Goal: Task Accomplishment & Management: Manage account settings

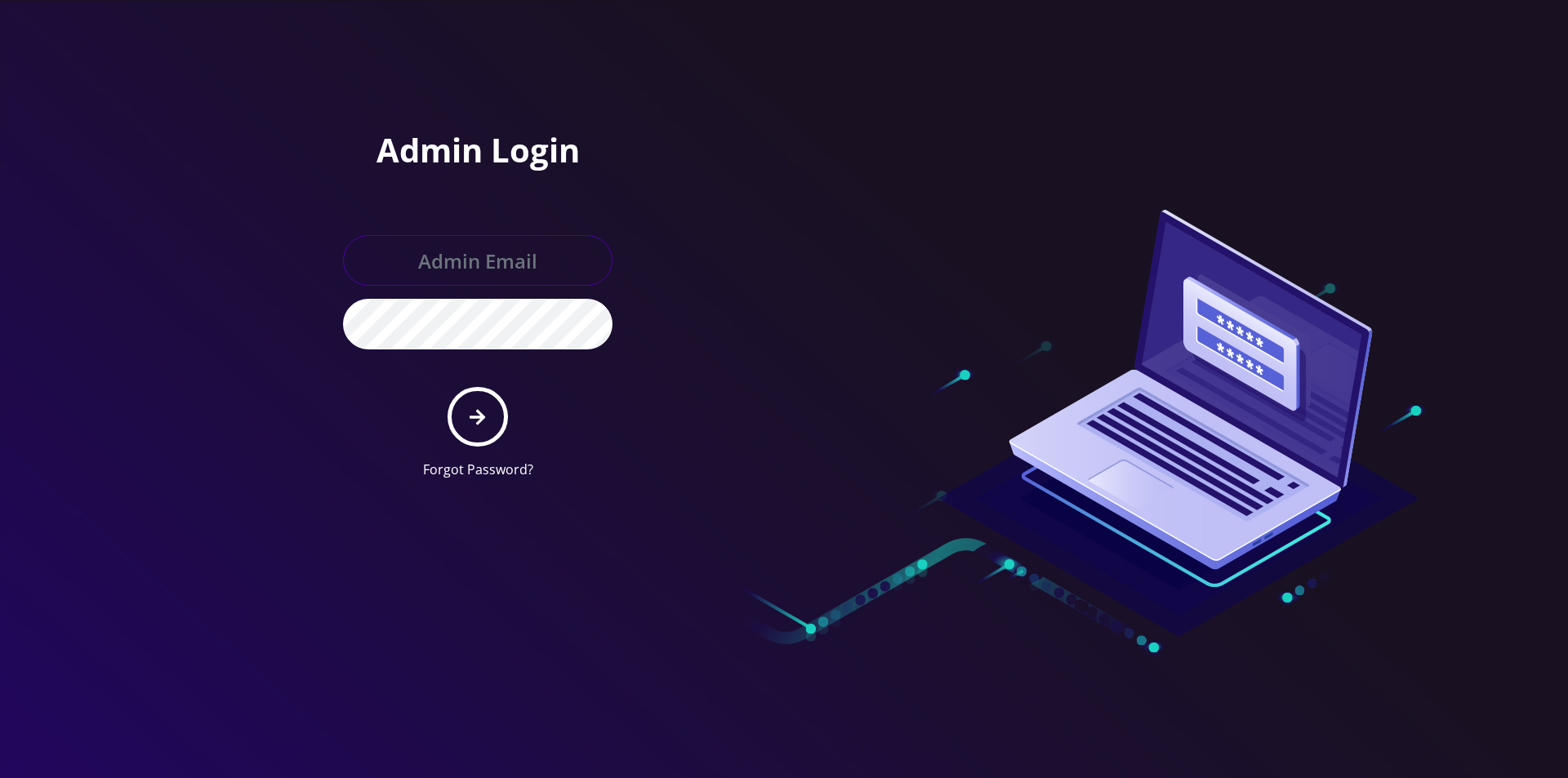
type input "master@britewireless.com"
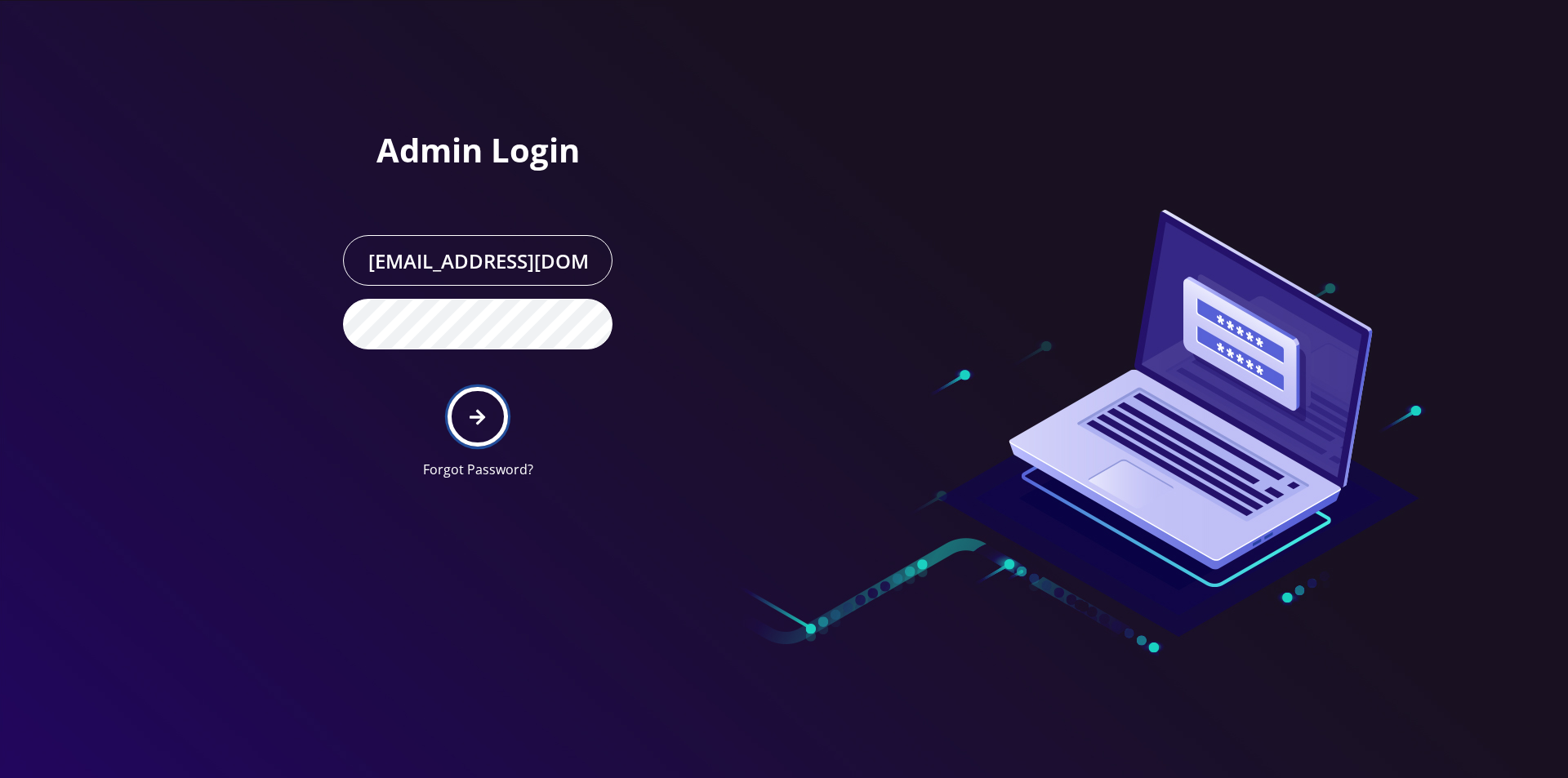
click at [462, 398] on button "submit" at bounding box center [477, 416] width 60 height 60
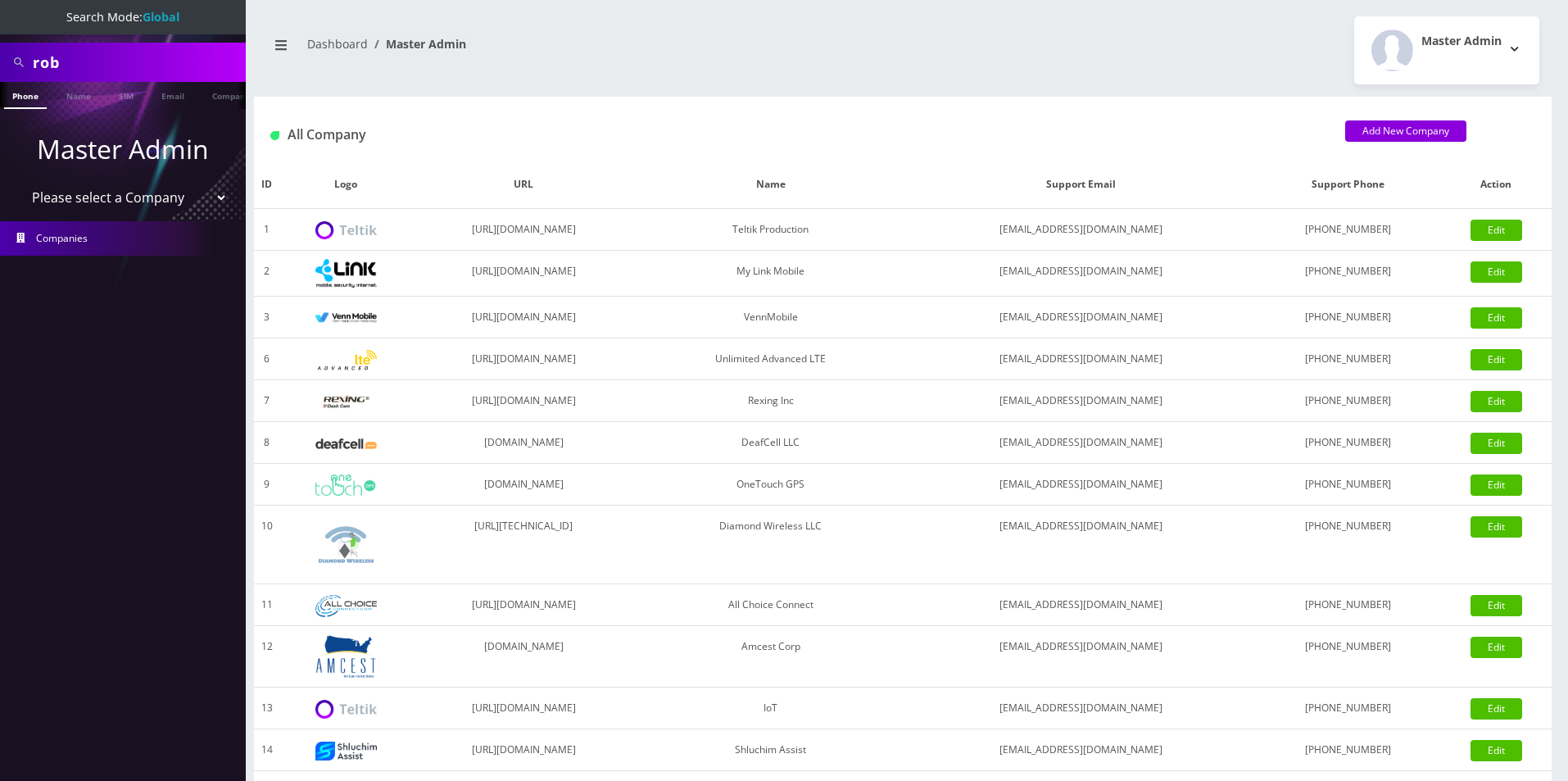
click at [159, 73] on input "rob" at bounding box center [137, 62] width 208 height 31
type input "bryan"
click at [75, 101] on link "Name" at bounding box center [79, 96] width 41 height 27
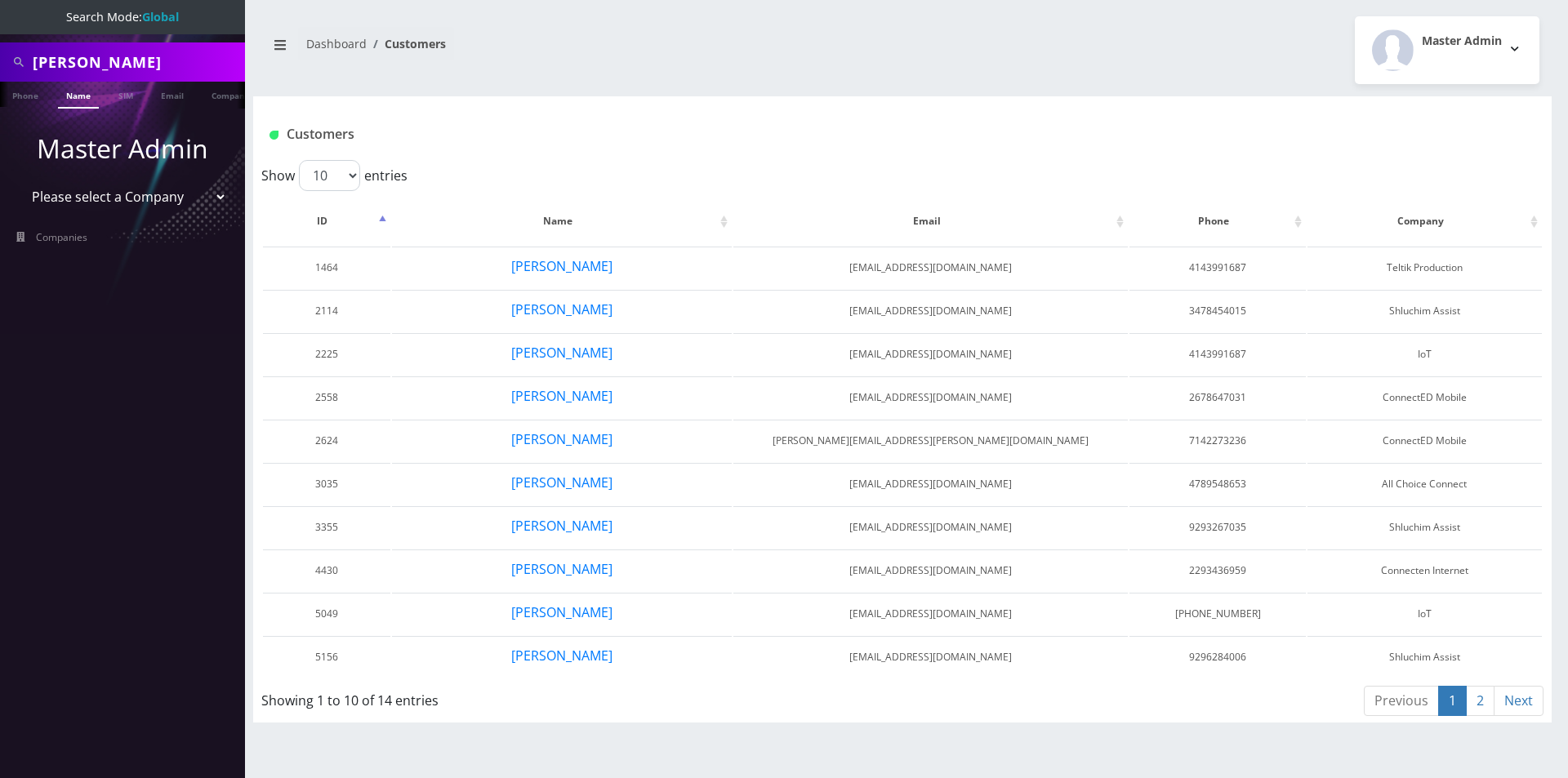
click at [128, 59] on input "bryan" at bounding box center [136, 62] width 208 height 31
type input "[PERSON_NAME]"
click at [58, 102] on link "Name" at bounding box center [78, 95] width 41 height 27
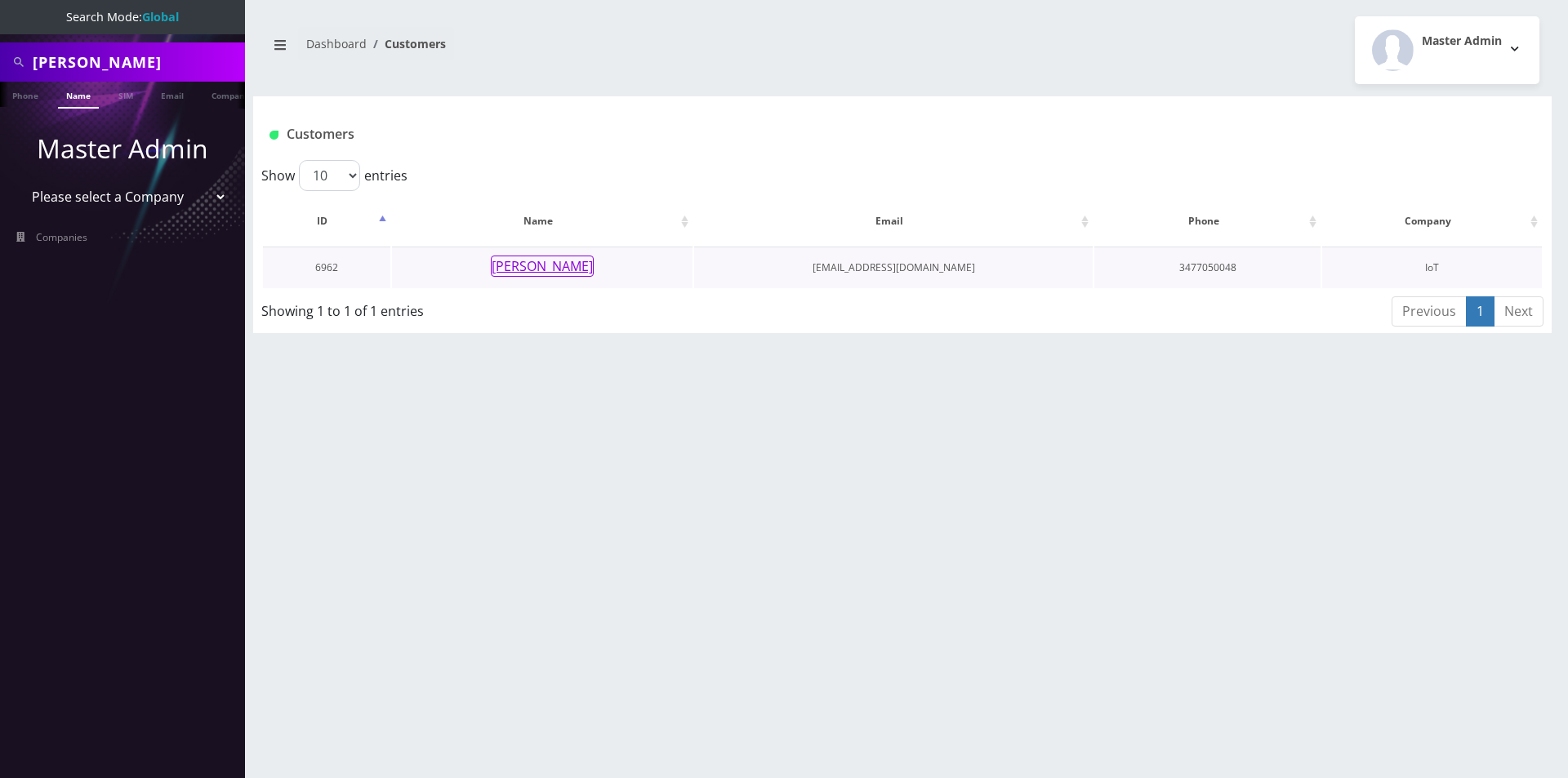
click at [566, 262] on button "[PERSON_NAME]" at bounding box center [542, 266] width 103 height 21
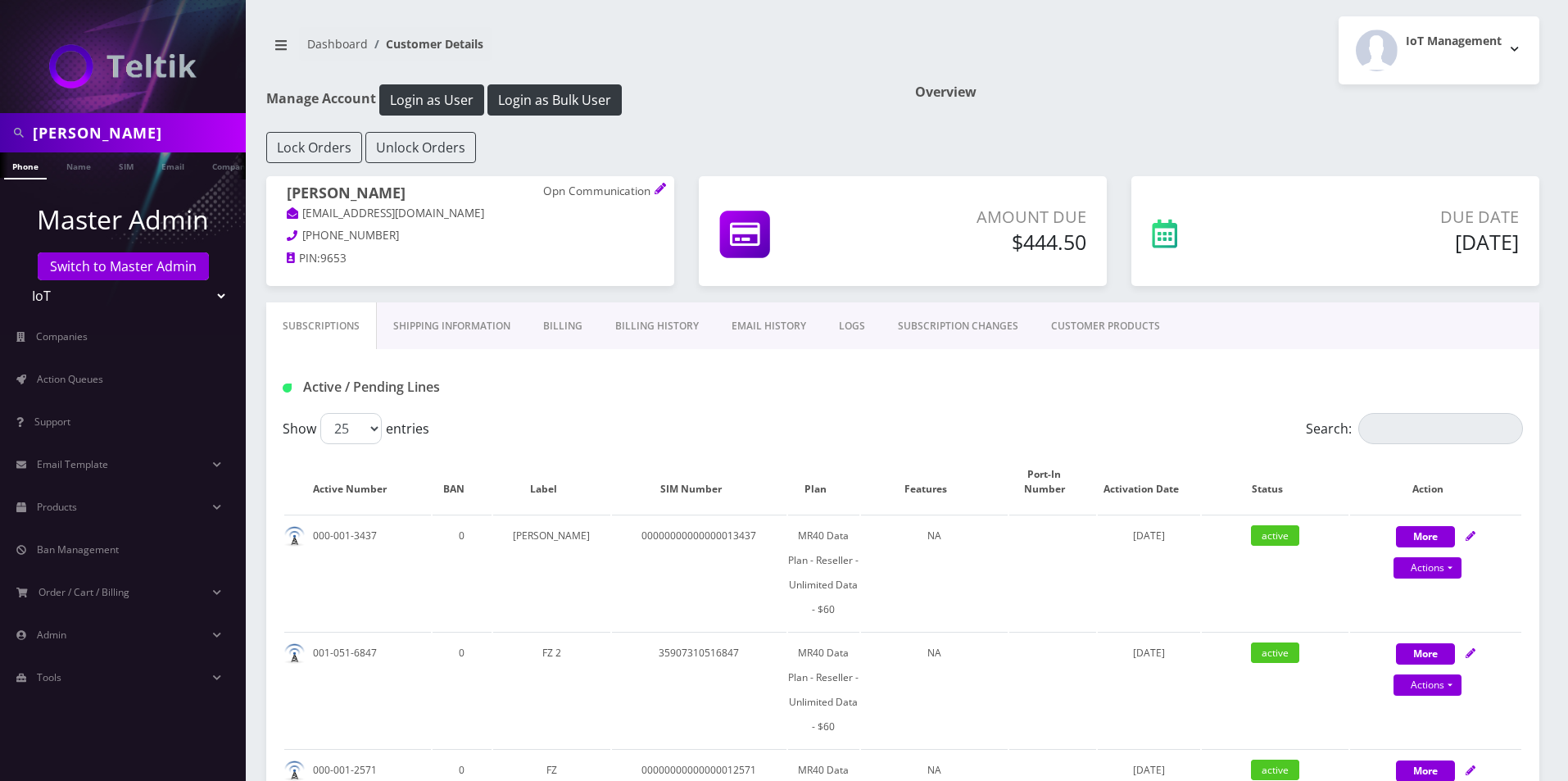
click at [655, 323] on link "Billing History" at bounding box center [657, 326] width 116 height 48
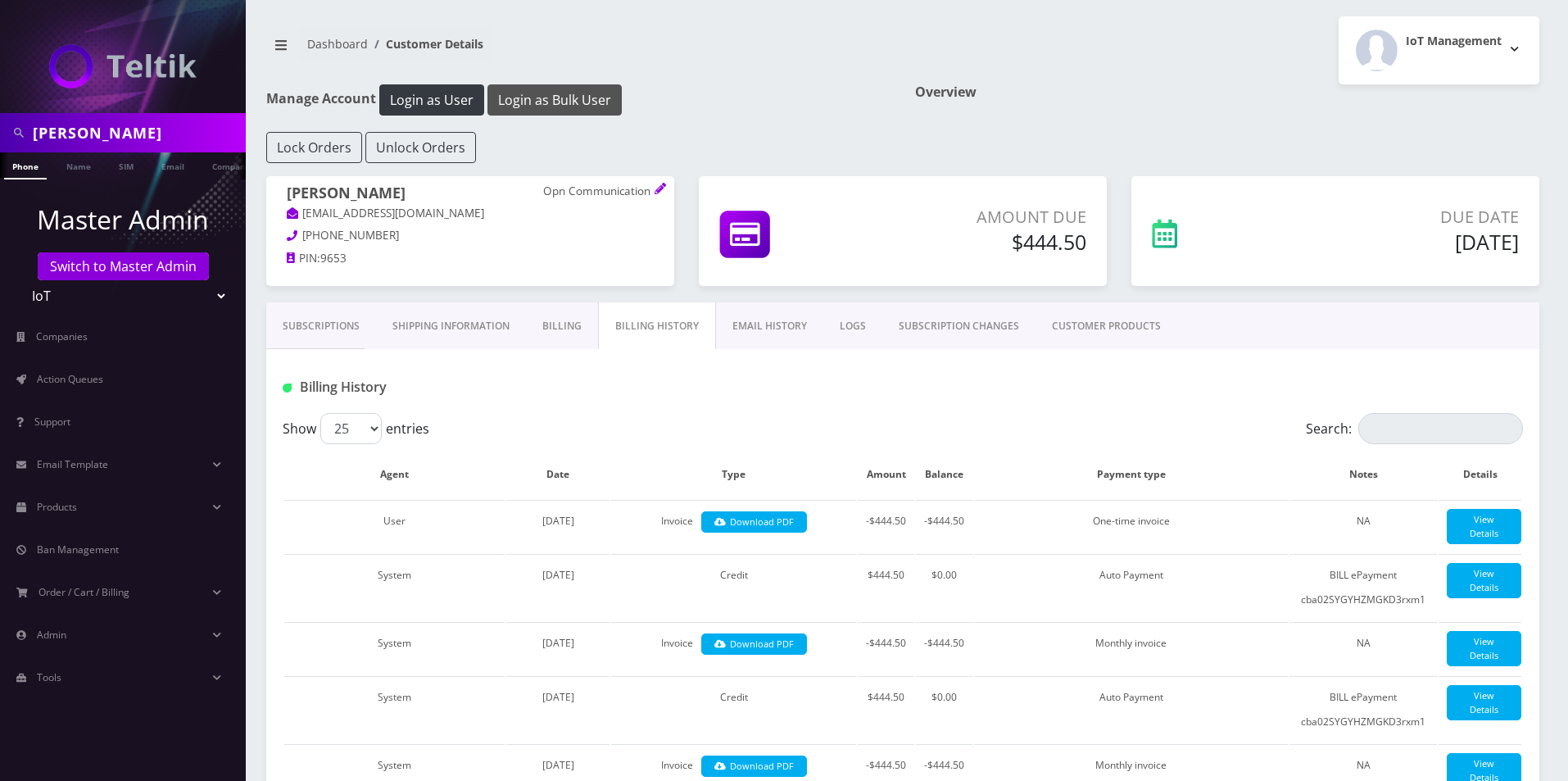
click at [573, 103] on button "Login as Bulk User" at bounding box center [554, 100] width 134 height 31
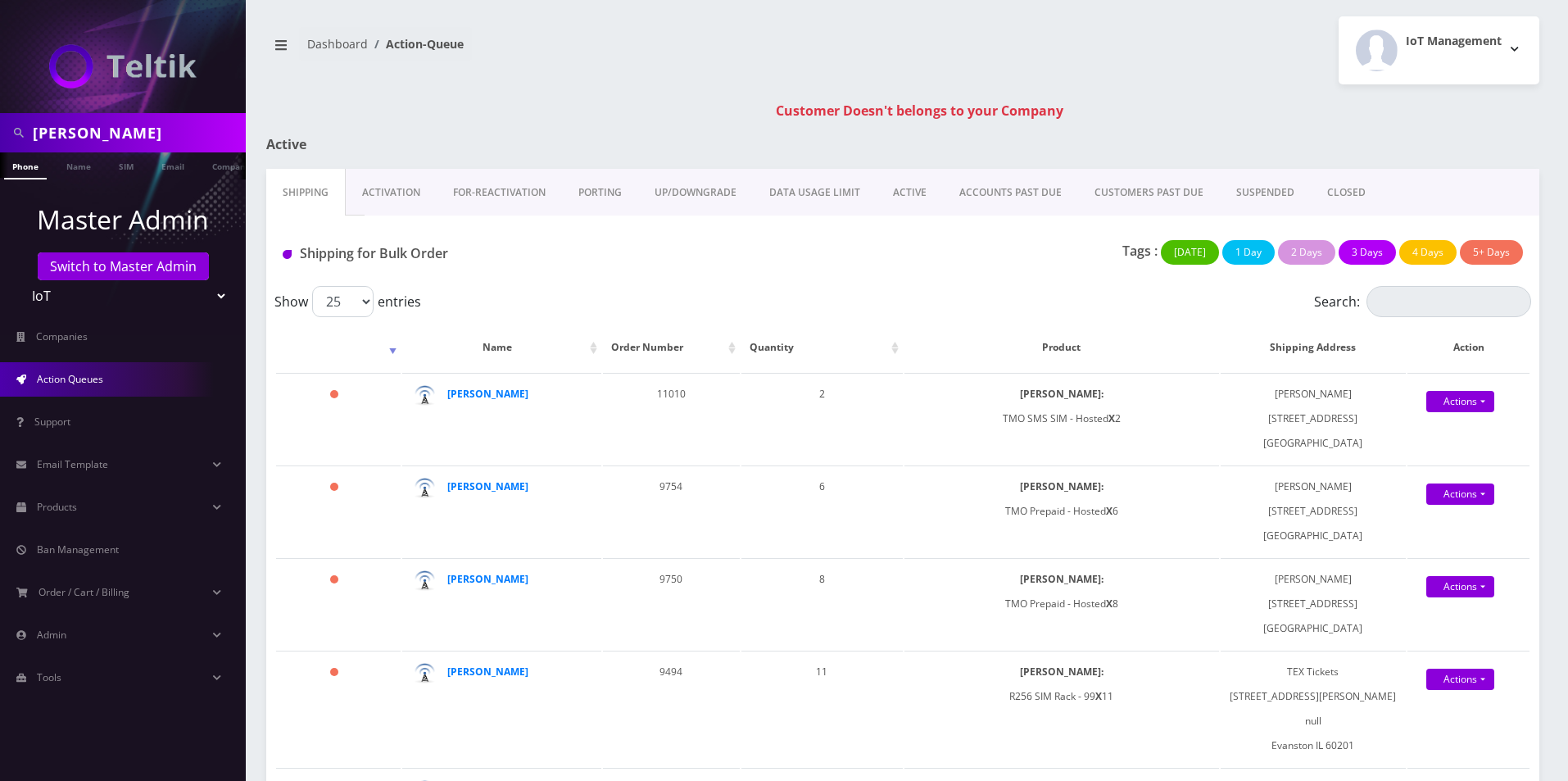
click at [414, 185] on link "Activation" at bounding box center [391, 193] width 91 height 48
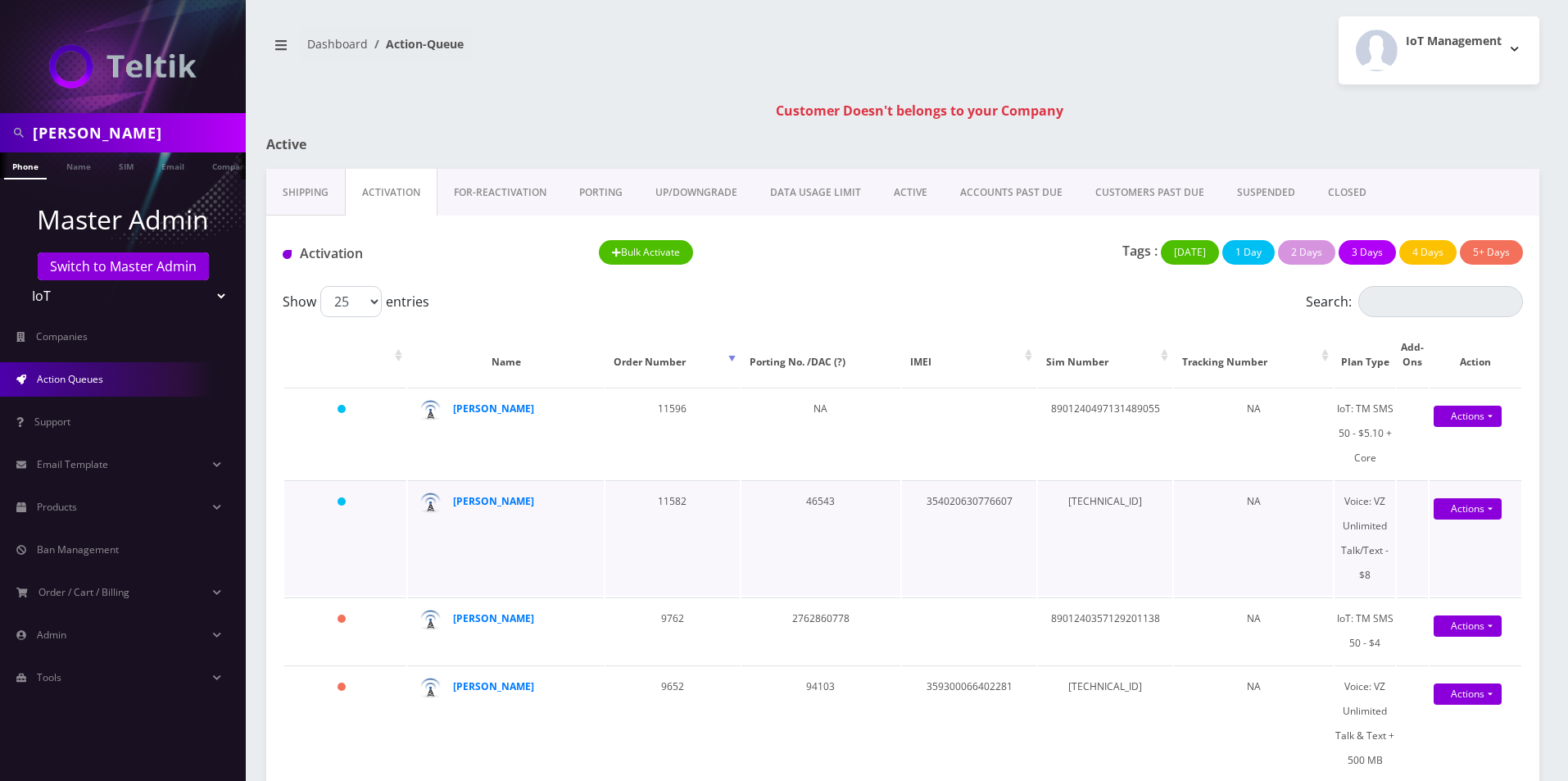
click at [960, 503] on td "354020630776607" at bounding box center [969, 537] width 134 height 115
copy td "354020630776607"
click at [1071, 498] on td "89148000011835957778" at bounding box center [1105, 537] width 134 height 115
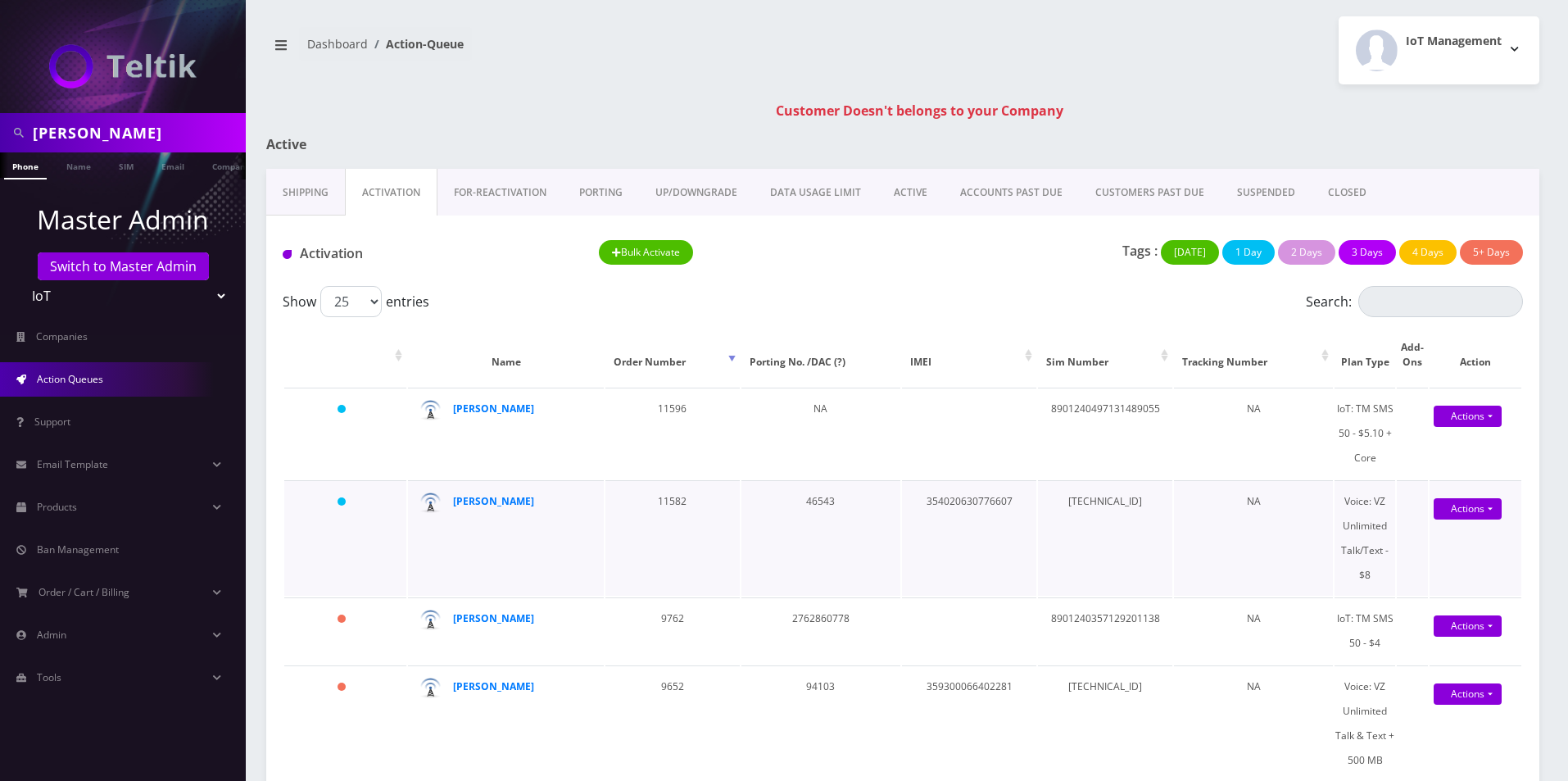
click at [1084, 497] on td "89148000011835957778" at bounding box center [1105, 537] width 134 height 115
copy td "89148000011835957778"
click at [935, 187] on link "ACTIVE" at bounding box center [911, 193] width 67 height 48
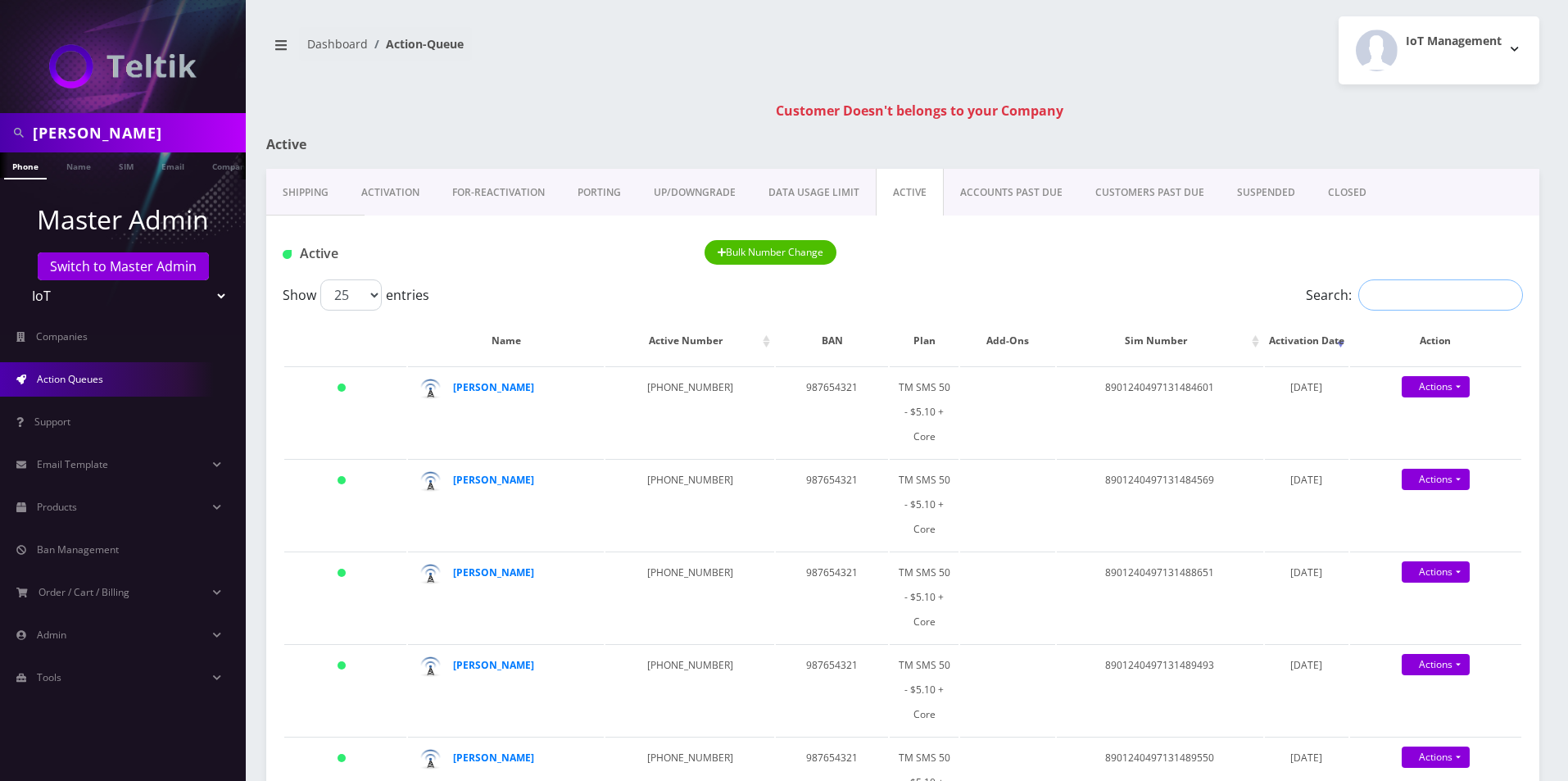
click at [1415, 283] on input "Search:" at bounding box center [1441, 295] width 165 height 31
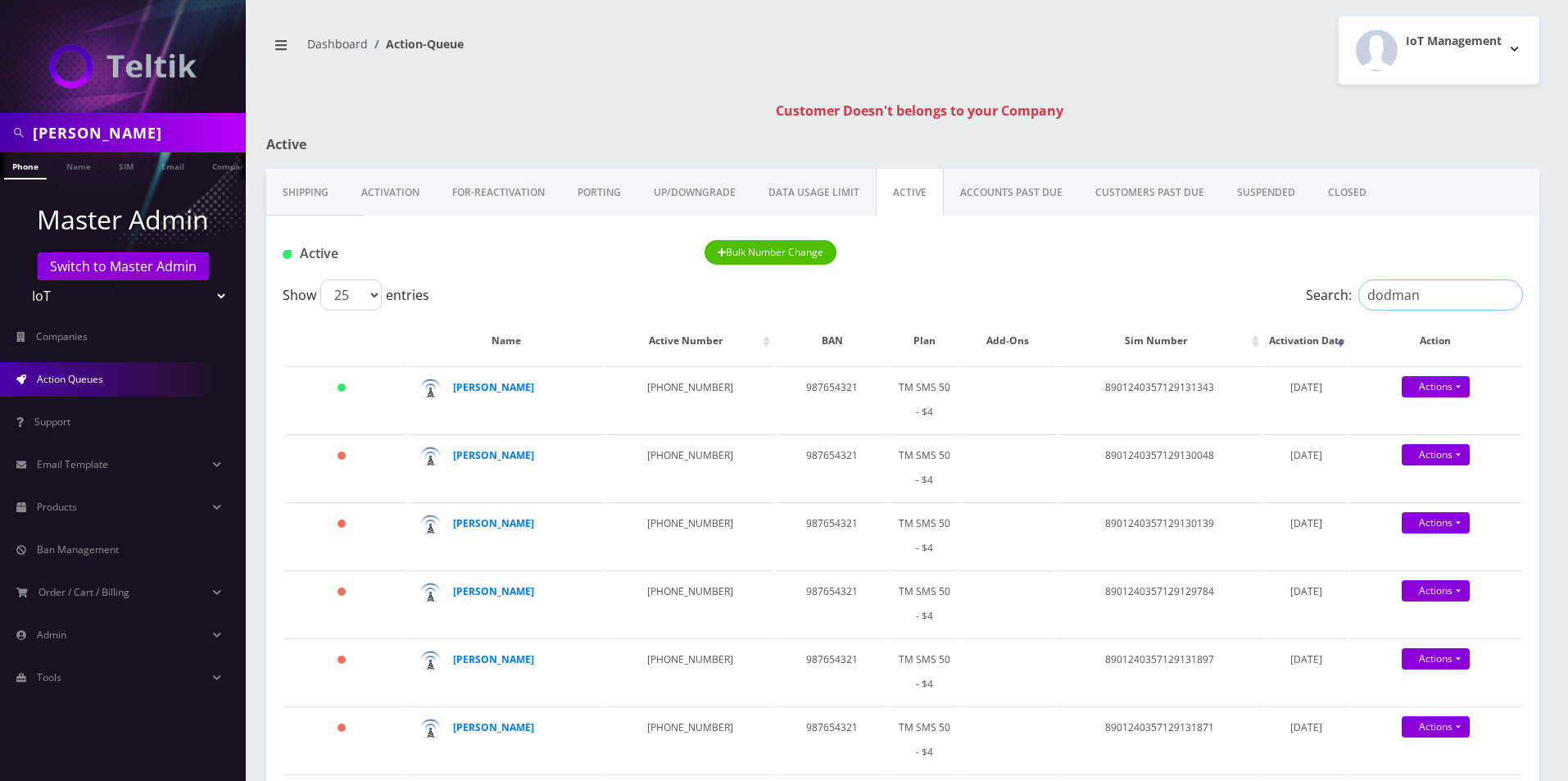
click at [1443, 287] on input "dodman" at bounding box center [1441, 295] width 165 height 31
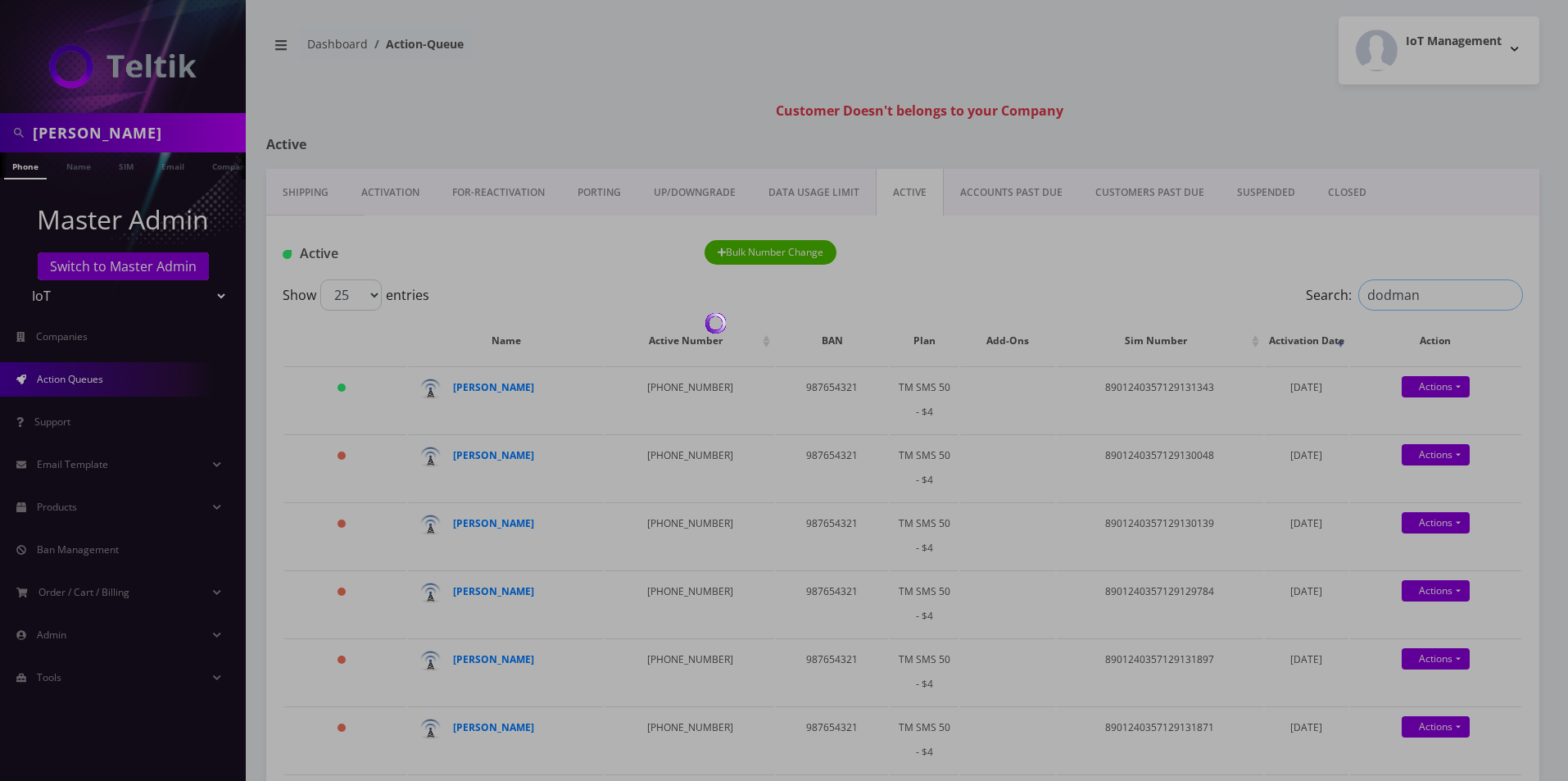
type input "dodman"
click at [1037, 109] on div at bounding box center [784, 390] width 1568 height 781
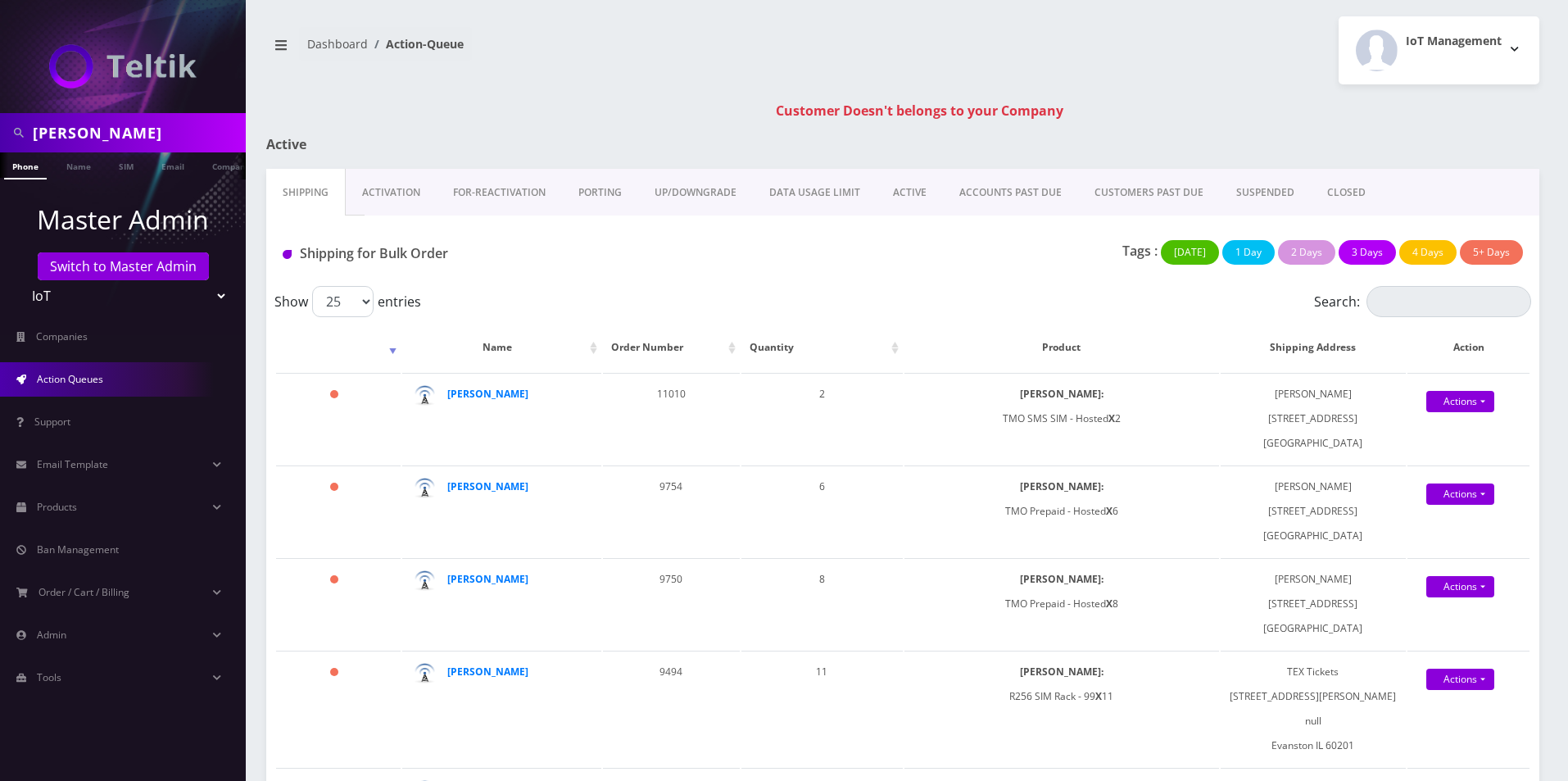
click at [107, 299] on select "Teltik Production My Link Mobile VennMobile Unlimited Advanced LTE Rexing Inc D…" at bounding box center [123, 296] width 208 height 31
select select "28"
click at [19, 280] on select "Teltik Production My Link Mobile VennMobile Unlimited Advanced LTE Rexing Inc D…" at bounding box center [123, 296] width 208 height 31
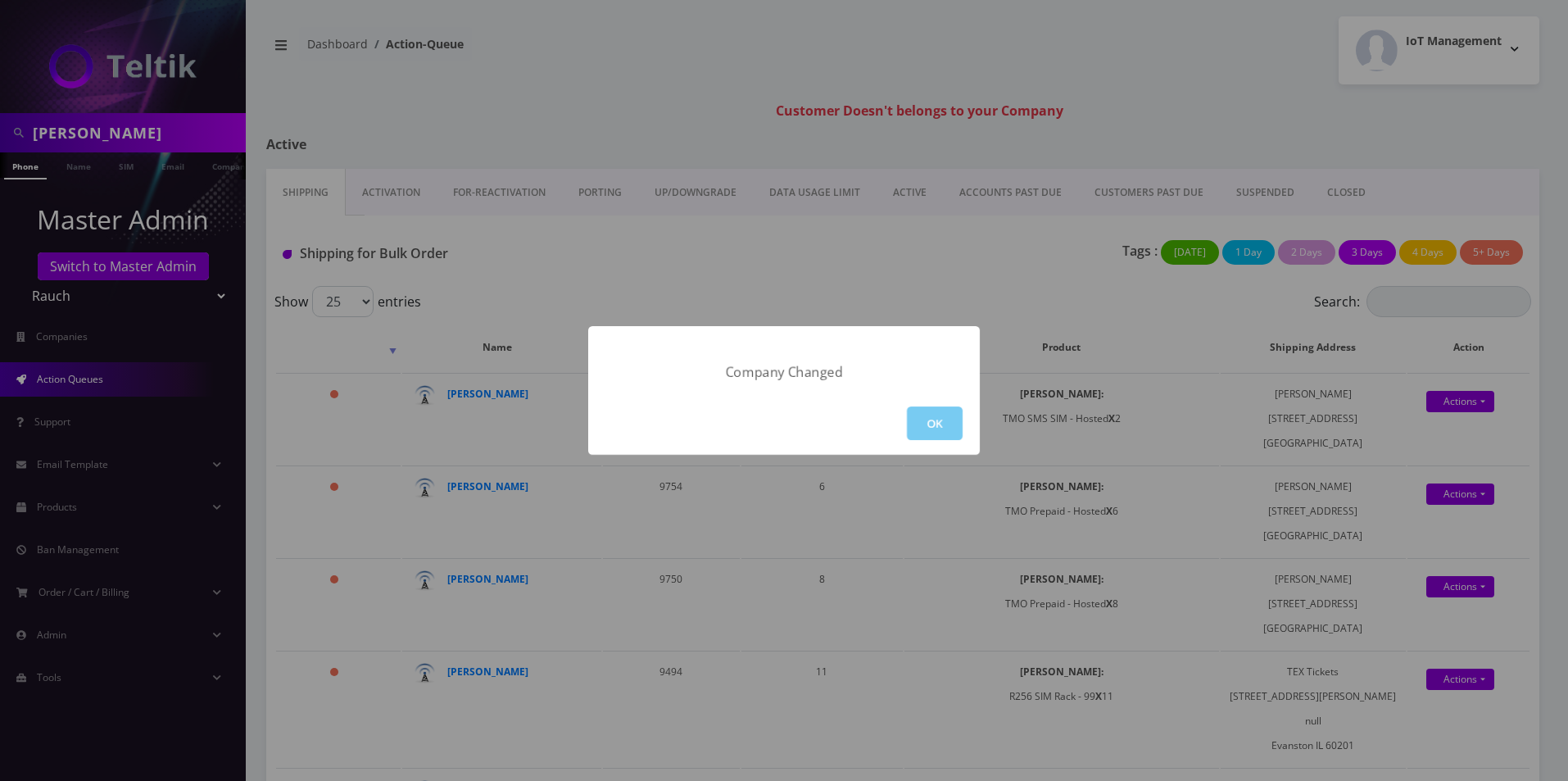
click at [945, 432] on button "OK" at bounding box center [934, 423] width 56 height 33
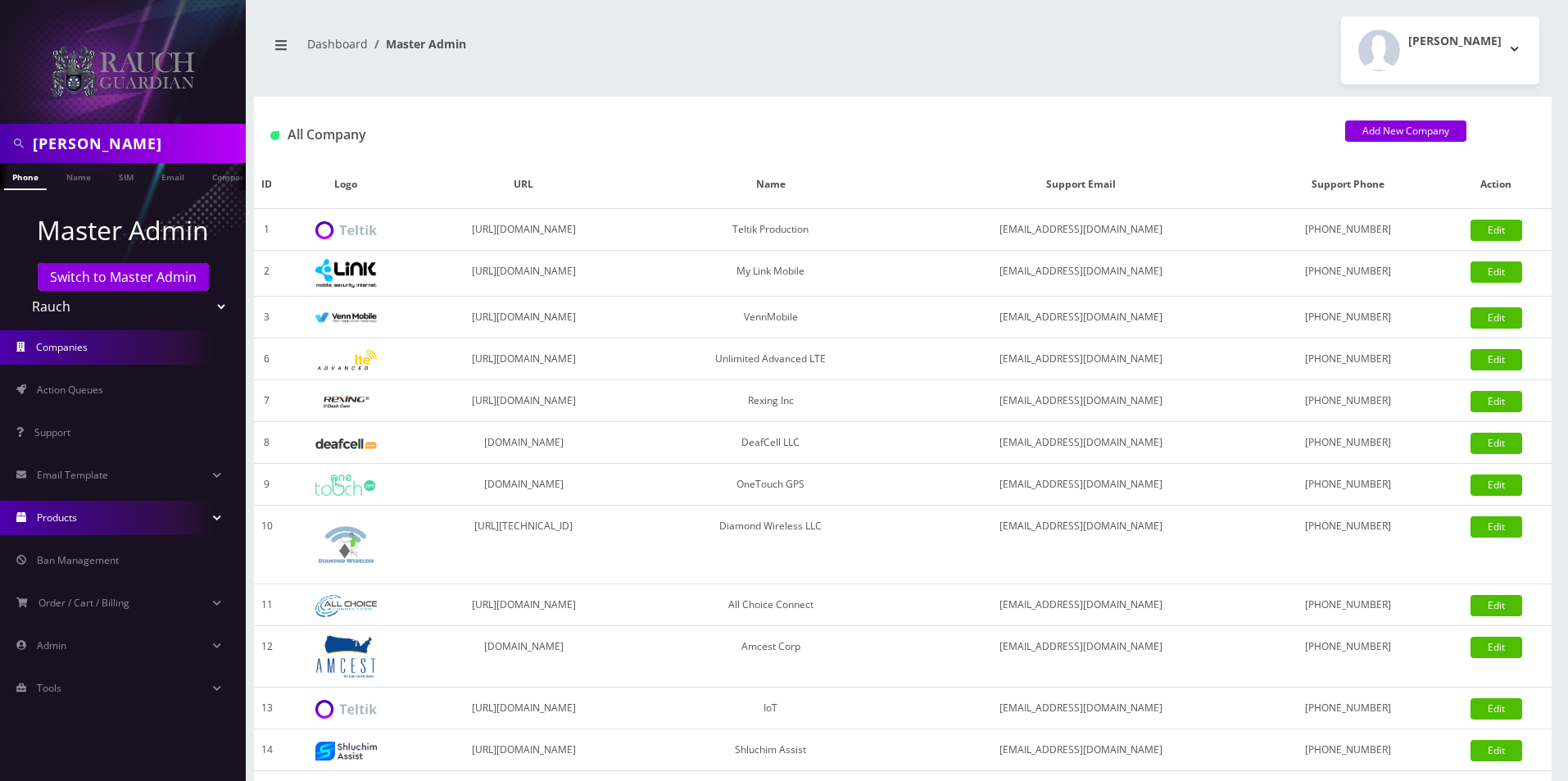
click at [90, 503] on link "Products" at bounding box center [123, 518] width 246 height 34
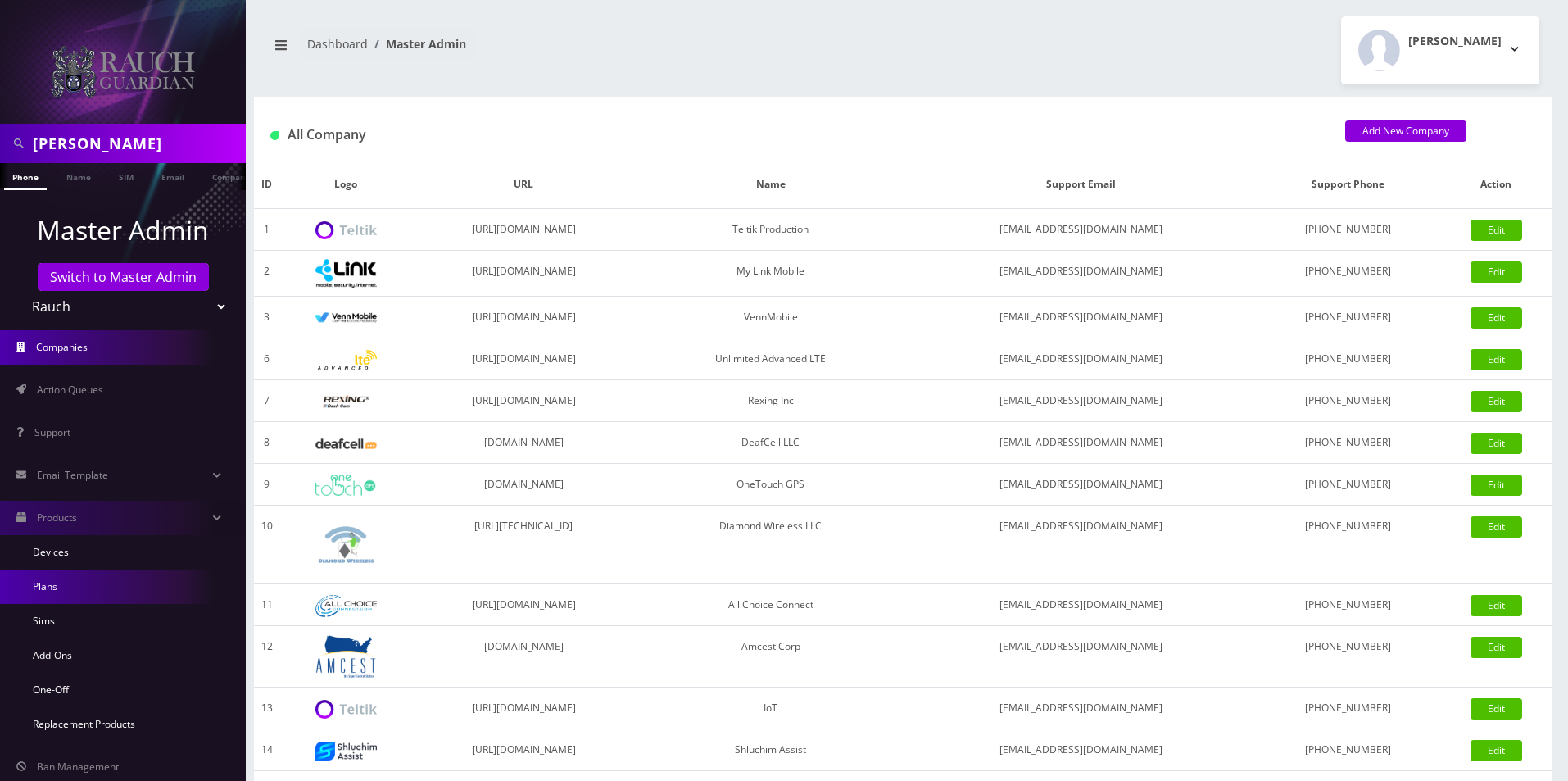
click at [44, 588] on link "Plans" at bounding box center [123, 586] width 246 height 34
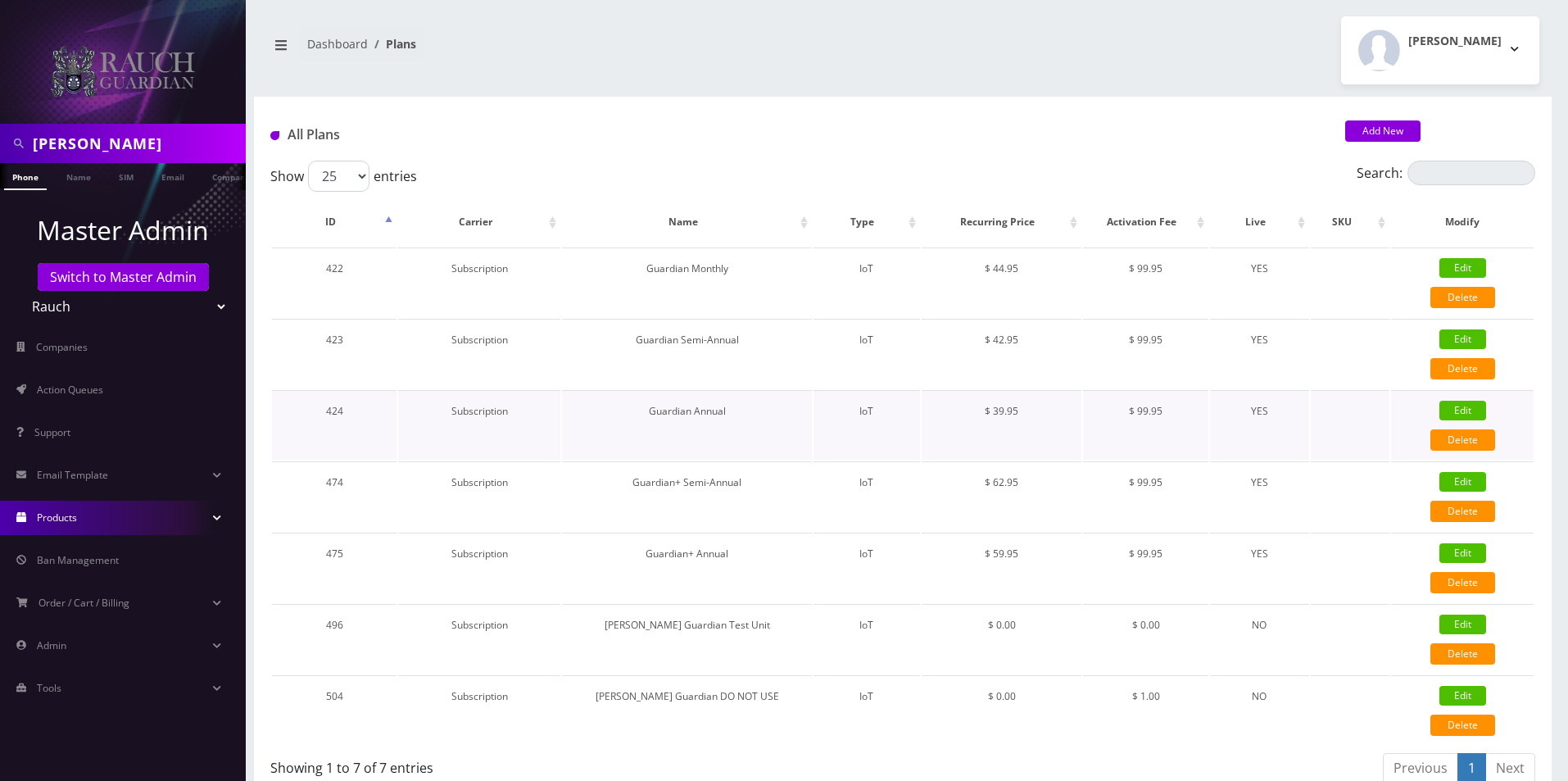
click at [1462, 410] on link "Edit" at bounding box center [1463, 410] width 47 height 20
type input "Guardian Annual"
select select "7"
select select "4"
select select "0"
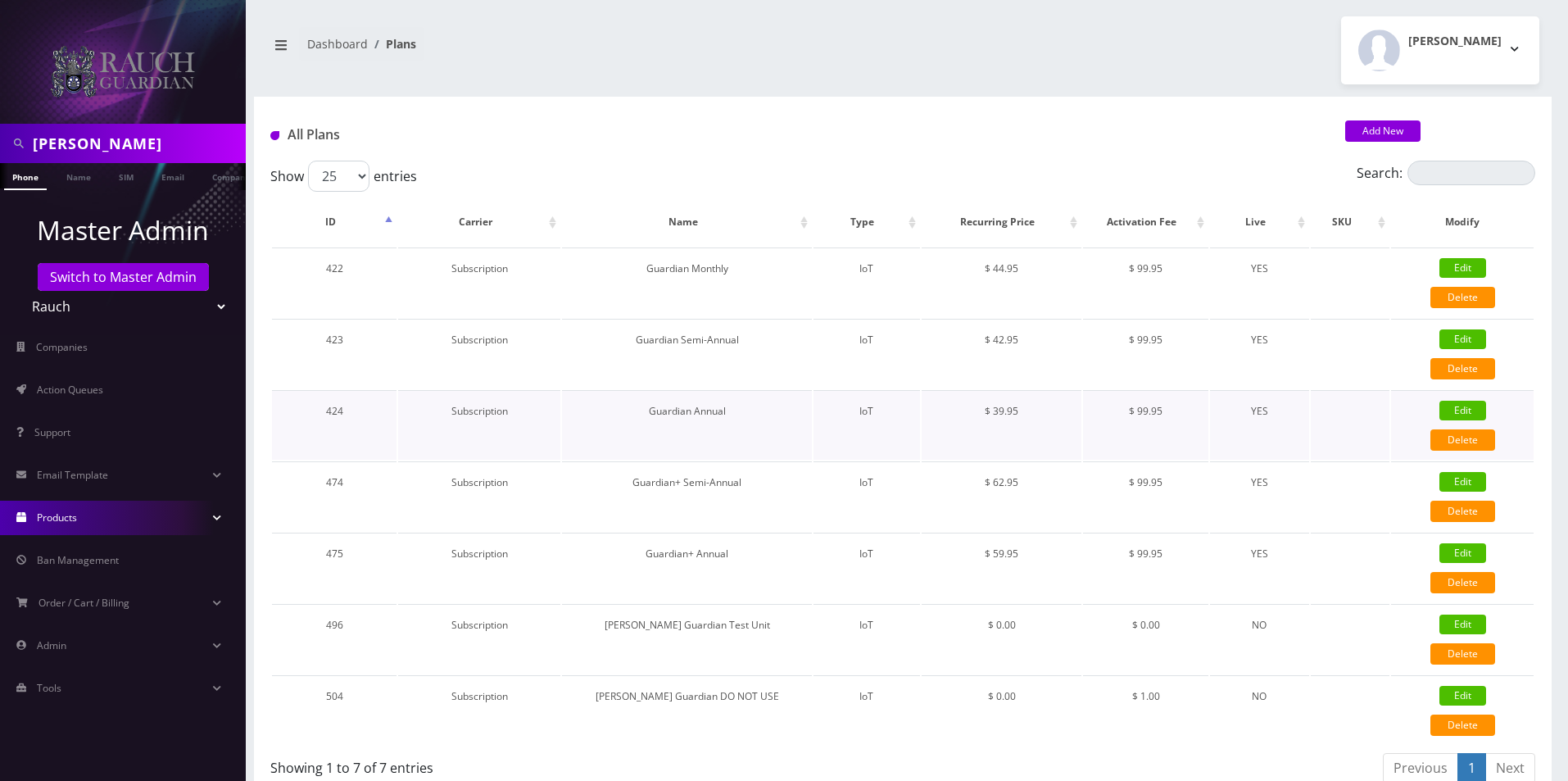
checkbox input "true"
checkbox input "false"
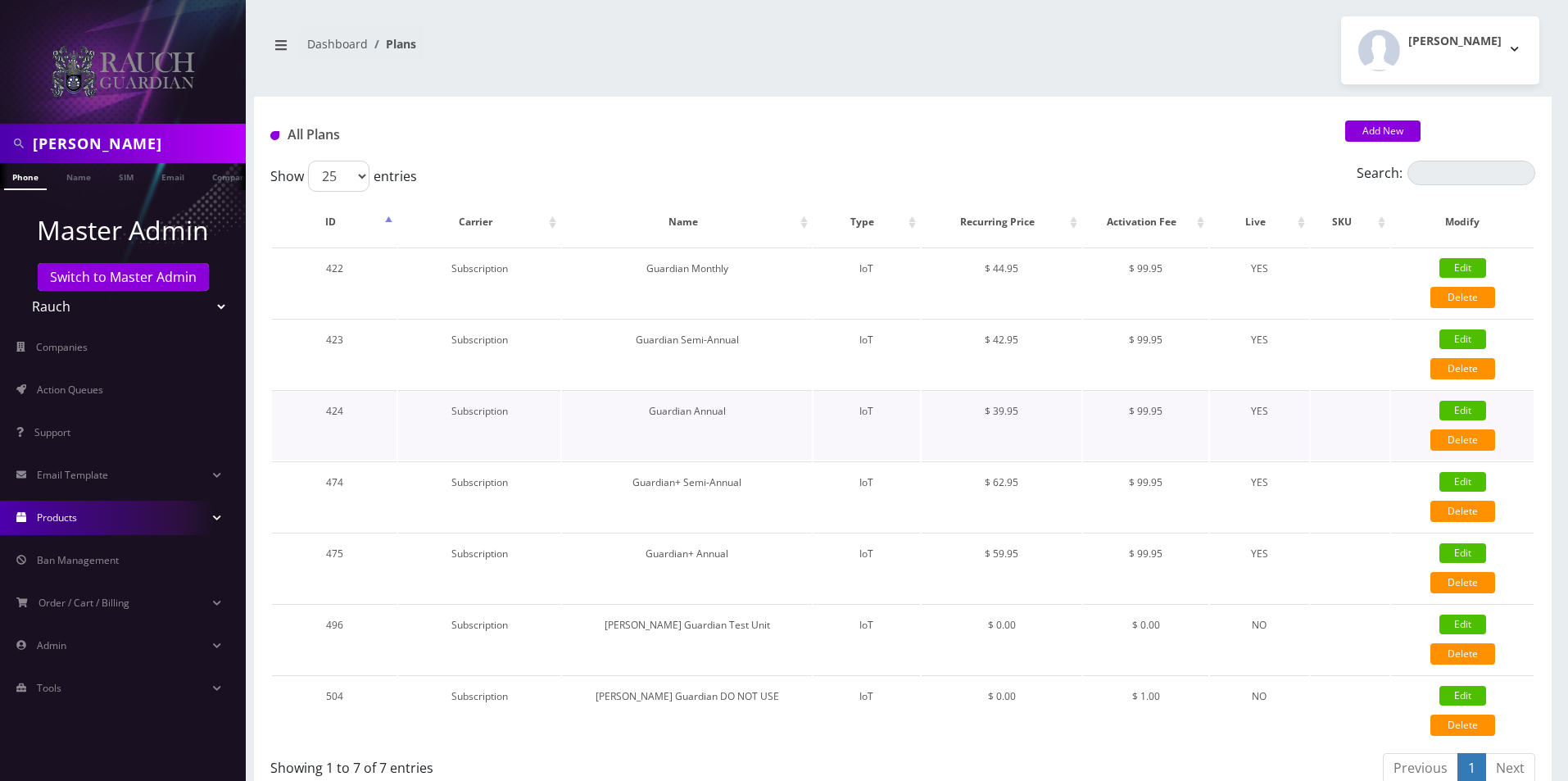
checkbox input "true"
checkbox input "false"
checkbox input "true"
checkbox input "false"
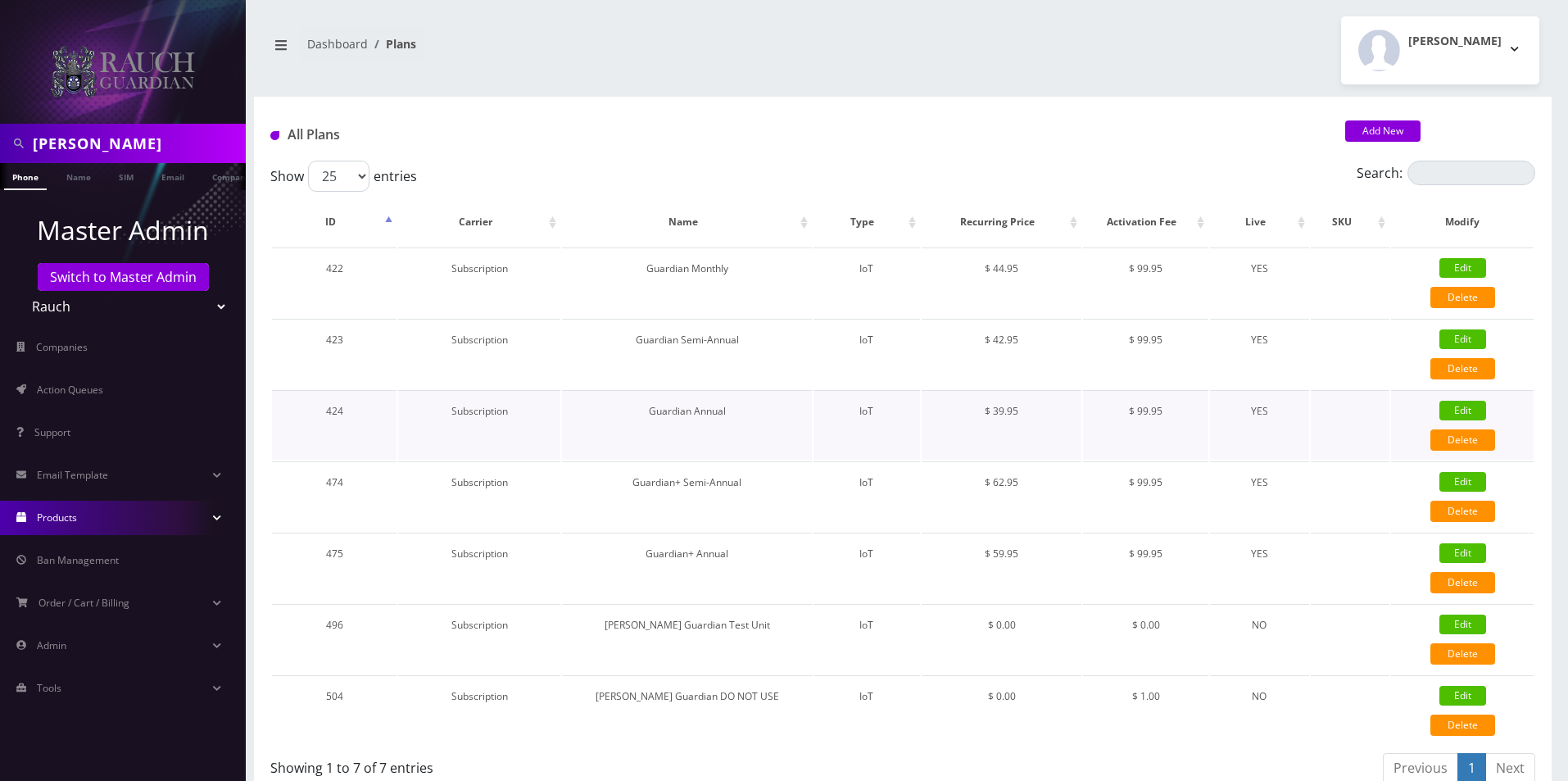
type input "39.95"
type input "99.95"
type input "11"
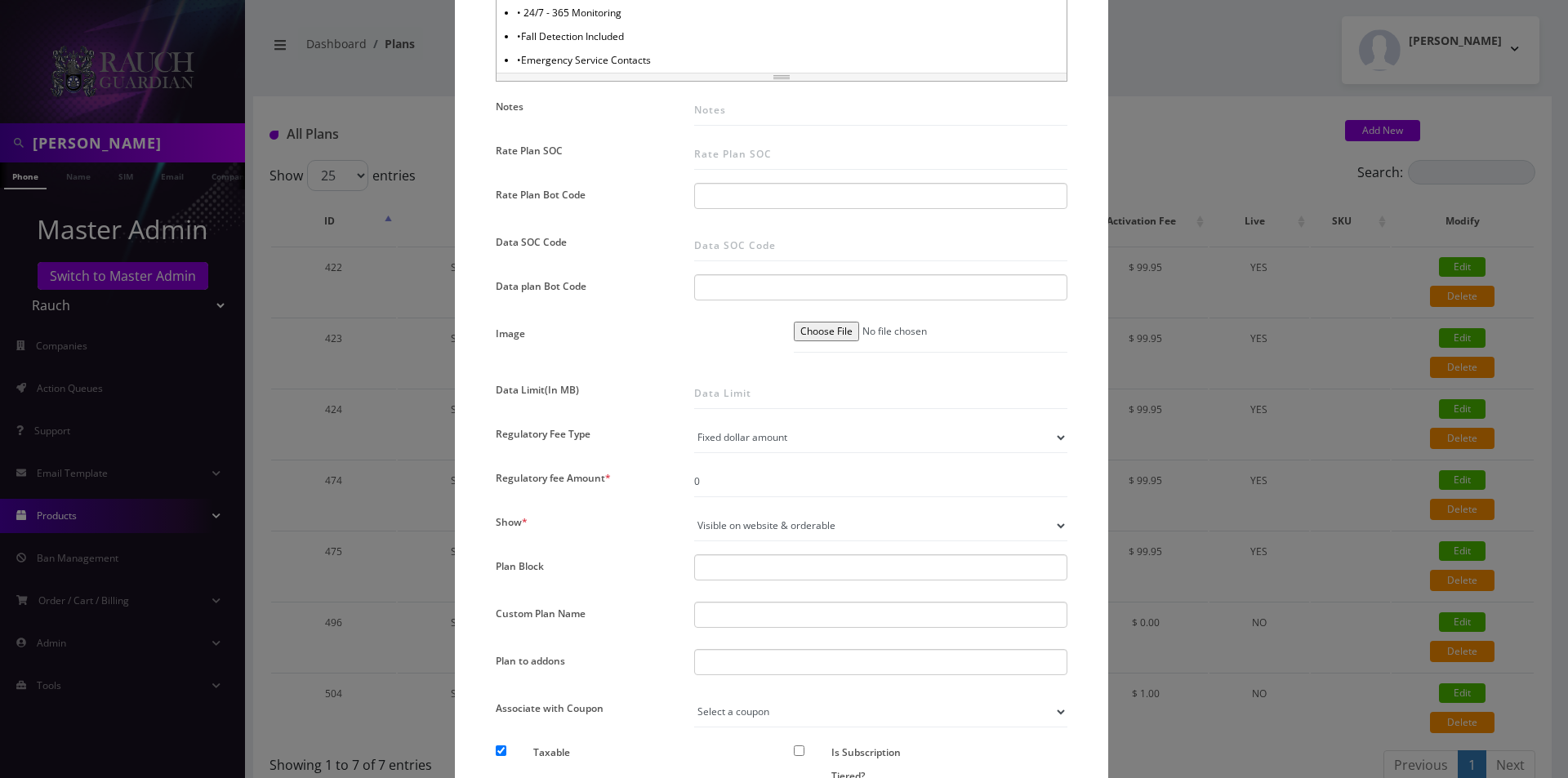
scroll to position [1079, 0]
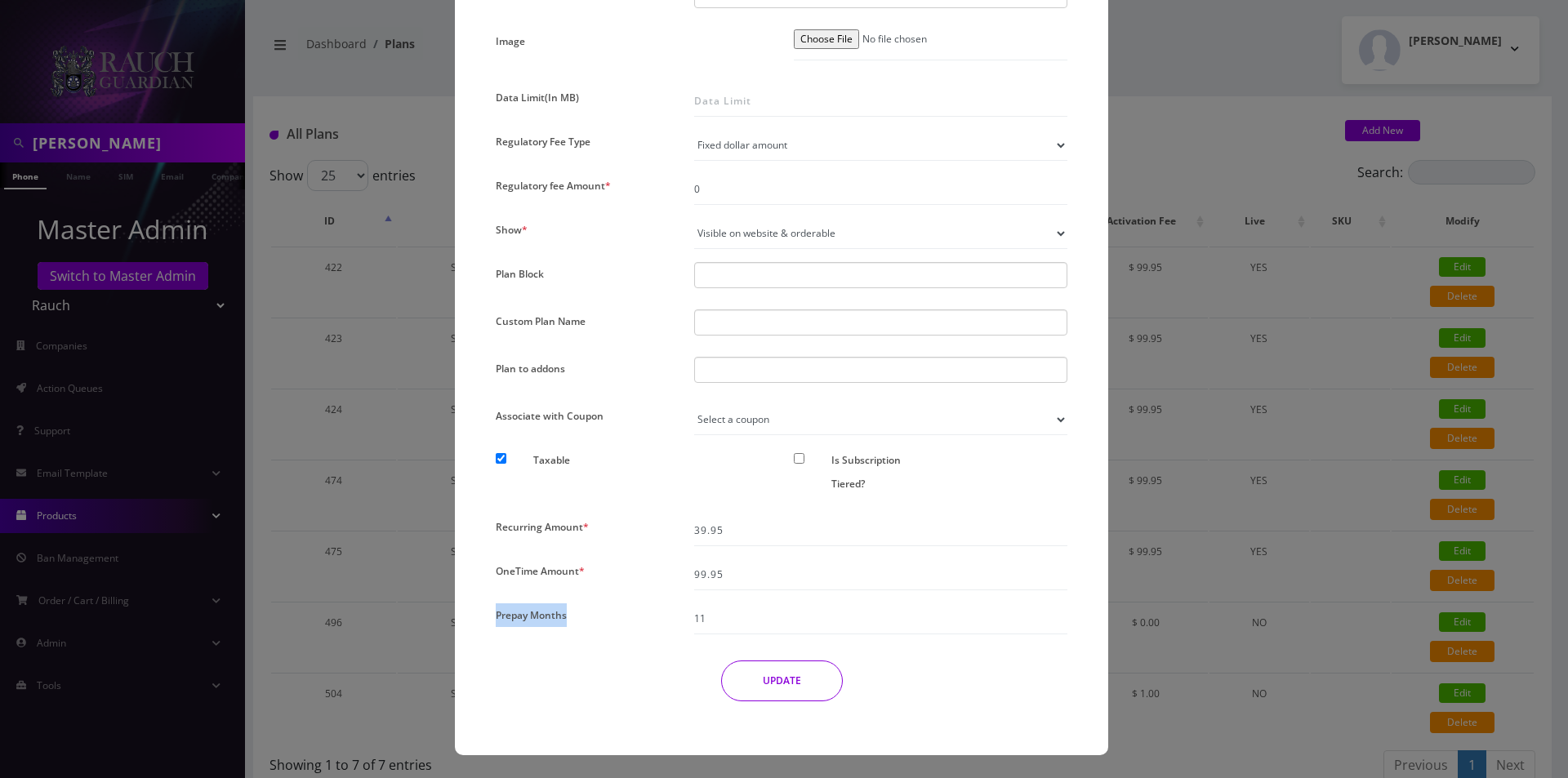
drag, startPoint x: 580, startPoint y: 619, endPoint x: 489, endPoint y: 619, distance: 91.0
click at [489, 619] on div "Prepay Months" at bounding box center [583, 619] width 198 height 31
copy label "Prepay Months"
click at [562, 682] on div "UPDATE" at bounding box center [782, 681] width 596 height 41
click at [526, 696] on div "UPDATE" at bounding box center [782, 681] width 596 height 41
